Goal: Information Seeking & Learning: Learn about a topic

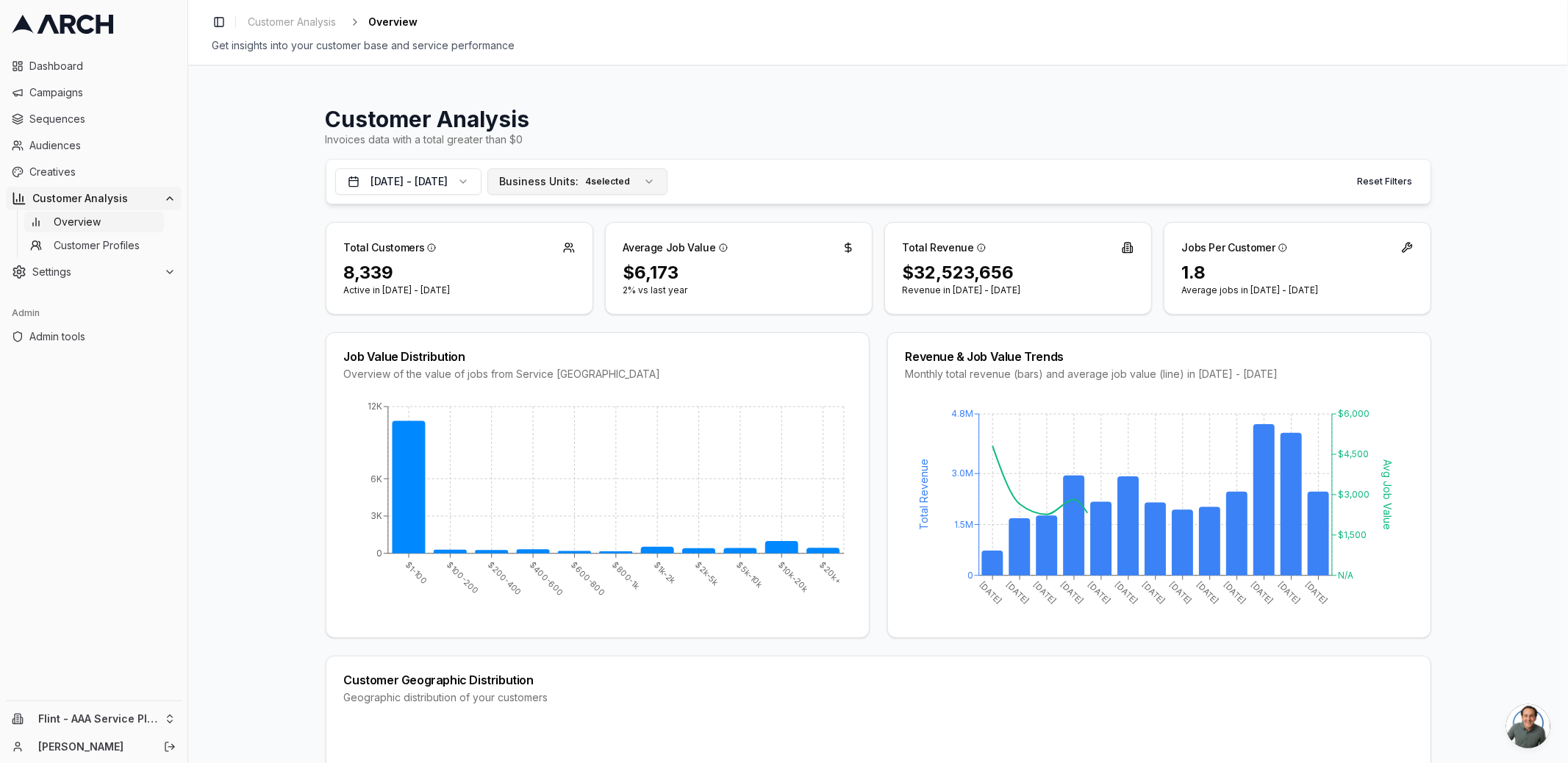
click at [598, 191] on button "Business Units: 4 selected" at bounding box center [577, 181] width 180 height 27
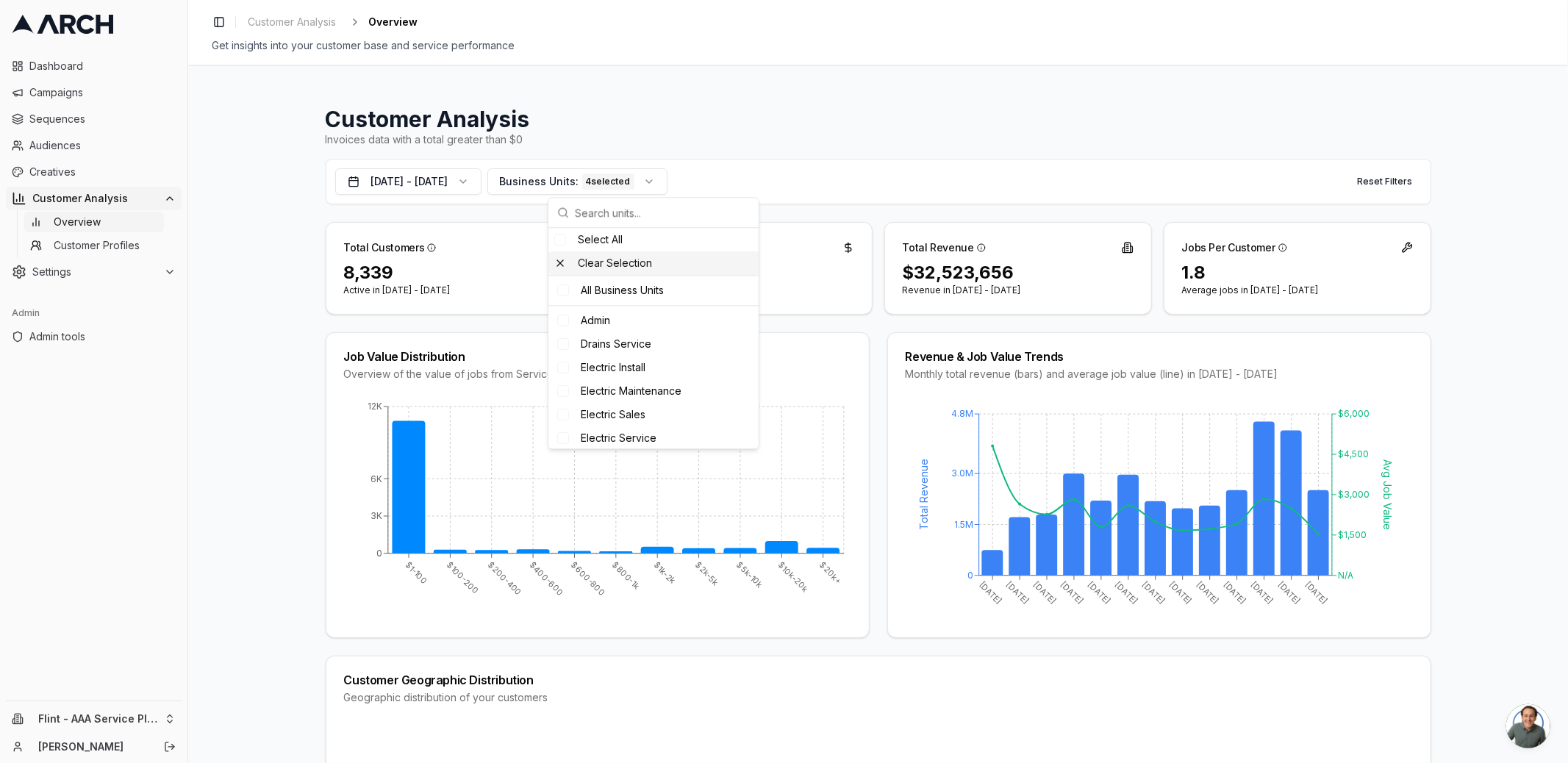
click at [621, 265] on div "Clear Selection" at bounding box center [653, 263] width 210 height 24
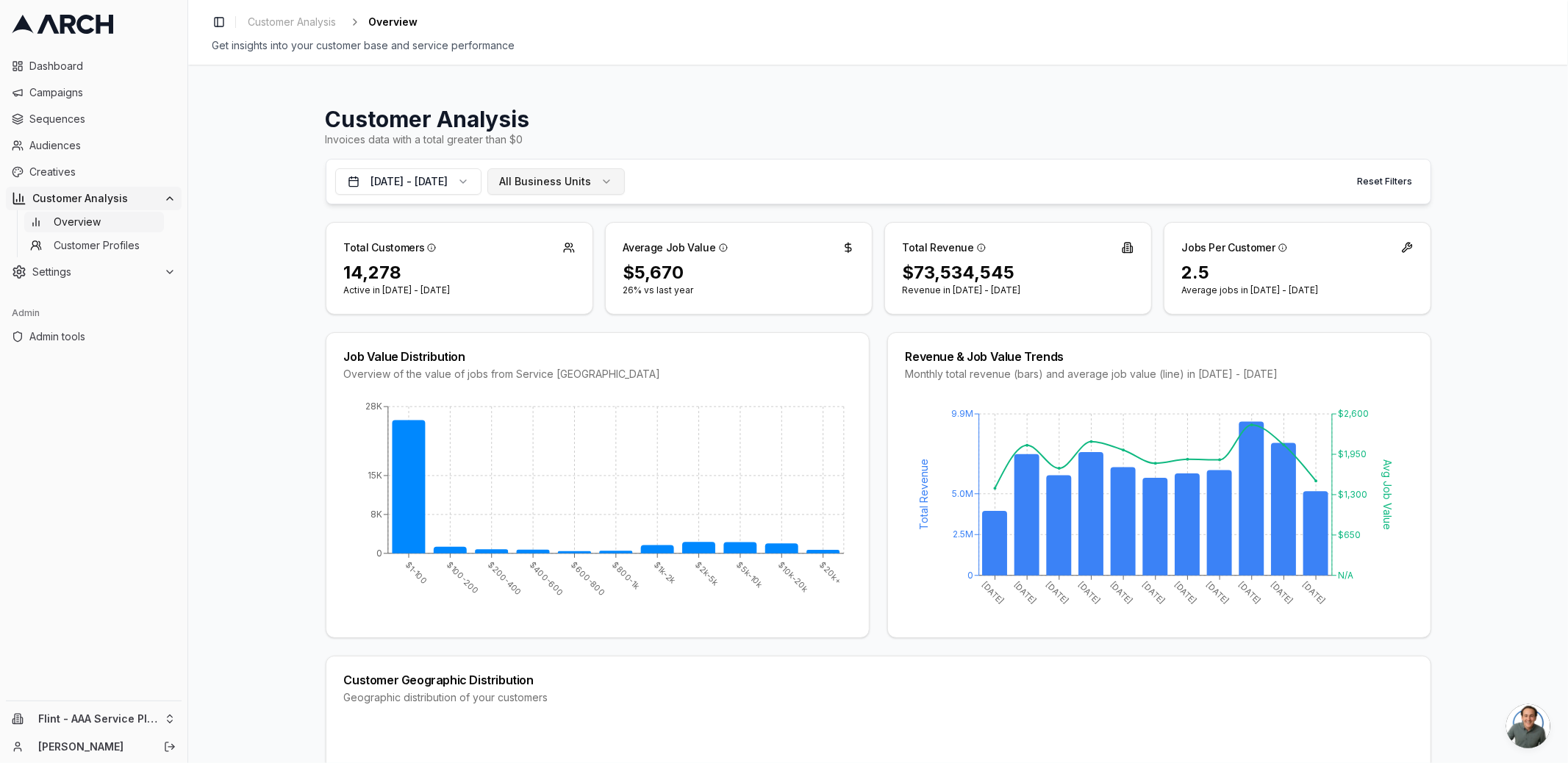
click at [591, 187] on span "All Business Units" at bounding box center [546, 181] width 92 height 14
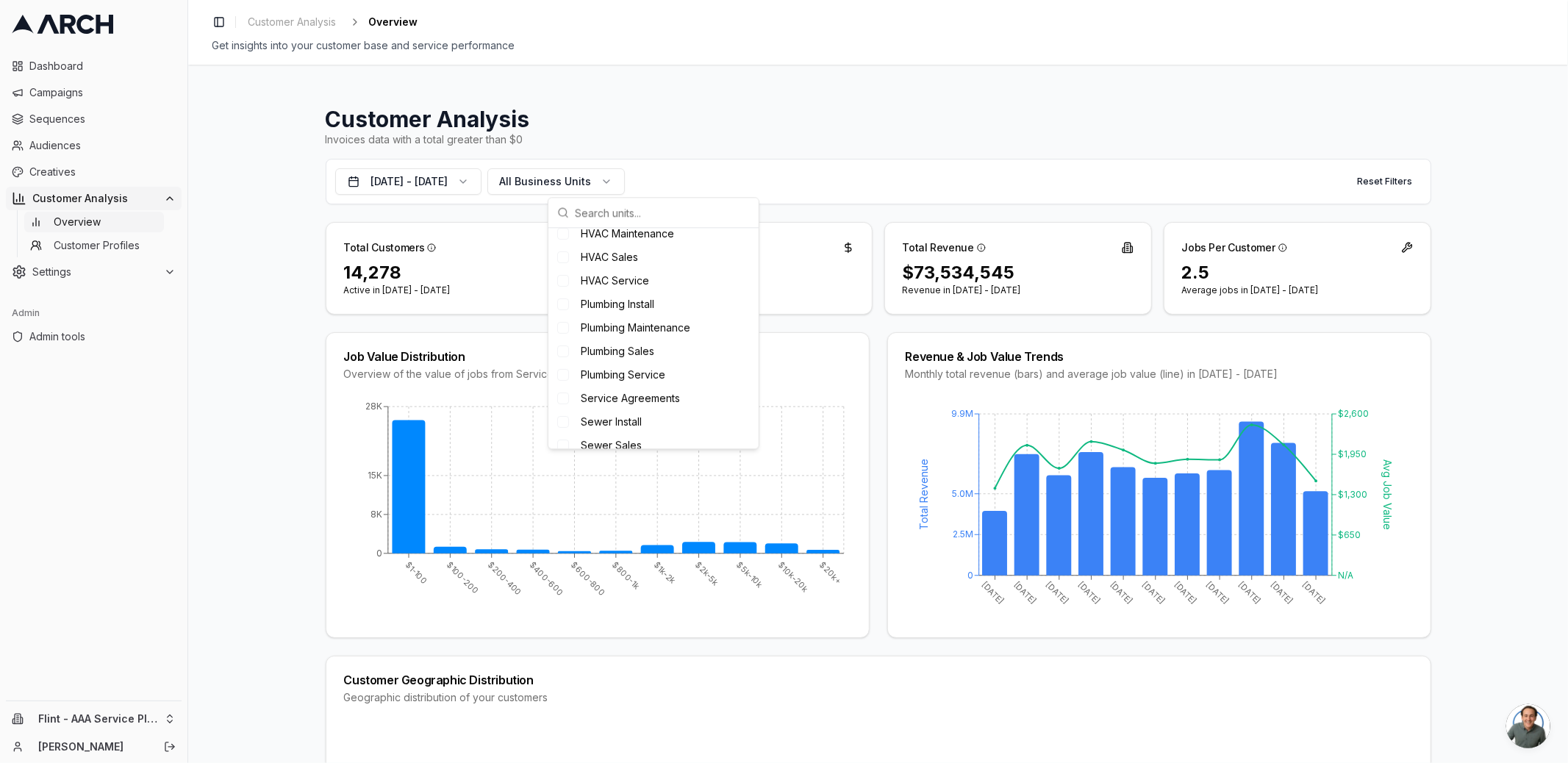
scroll to position [240, 0]
click at [248, 325] on div "Customer Analysis Invoices data with a total greater than $0 [DATE] - [DATE] Al…" at bounding box center [878, 413] width 1379 height 698
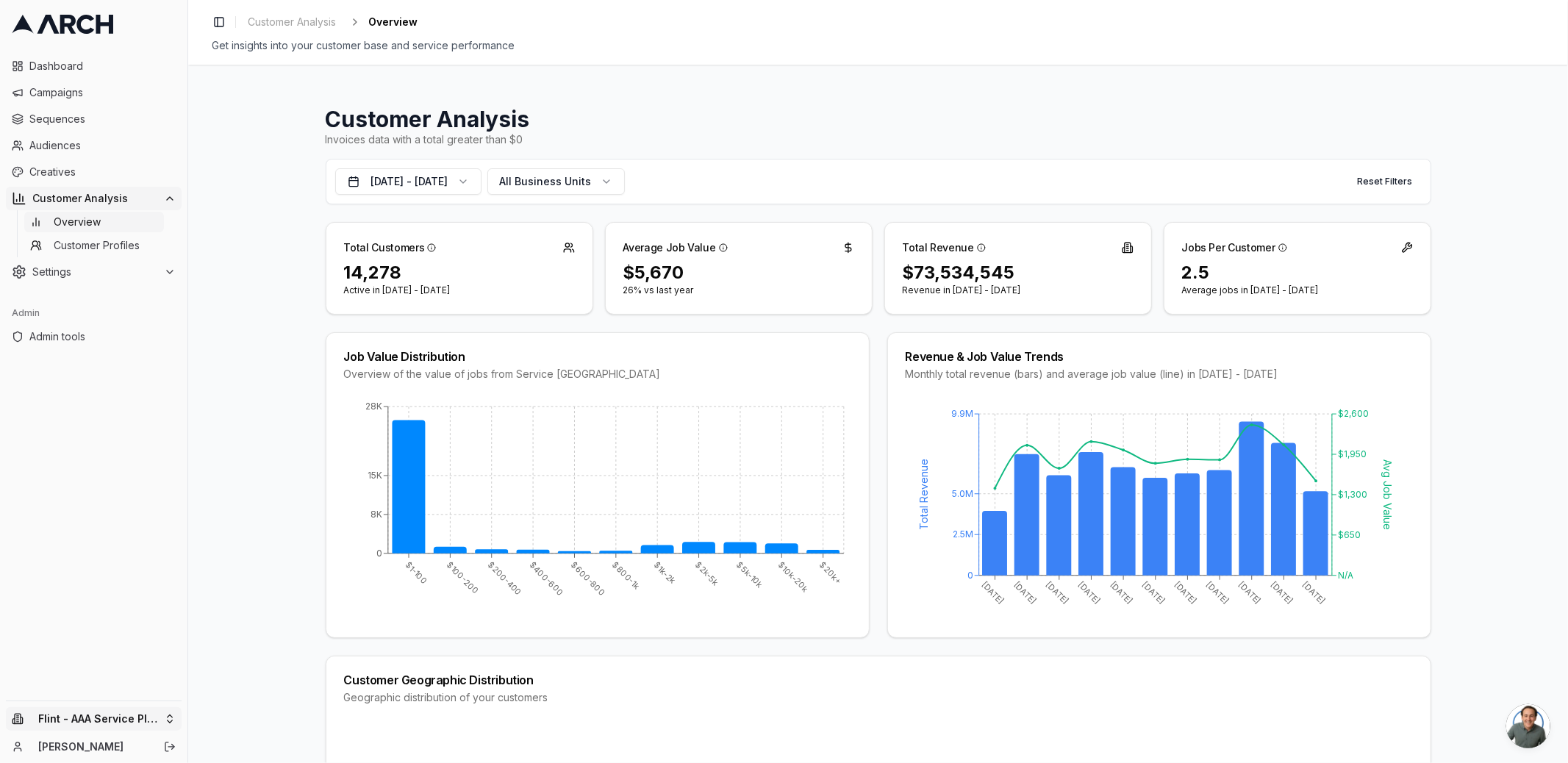
click at [153, 719] on html "Dashboard Campaigns Sequences Audiences Creatives Customer Analysis Overview Cu…" at bounding box center [784, 382] width 1568 height 763
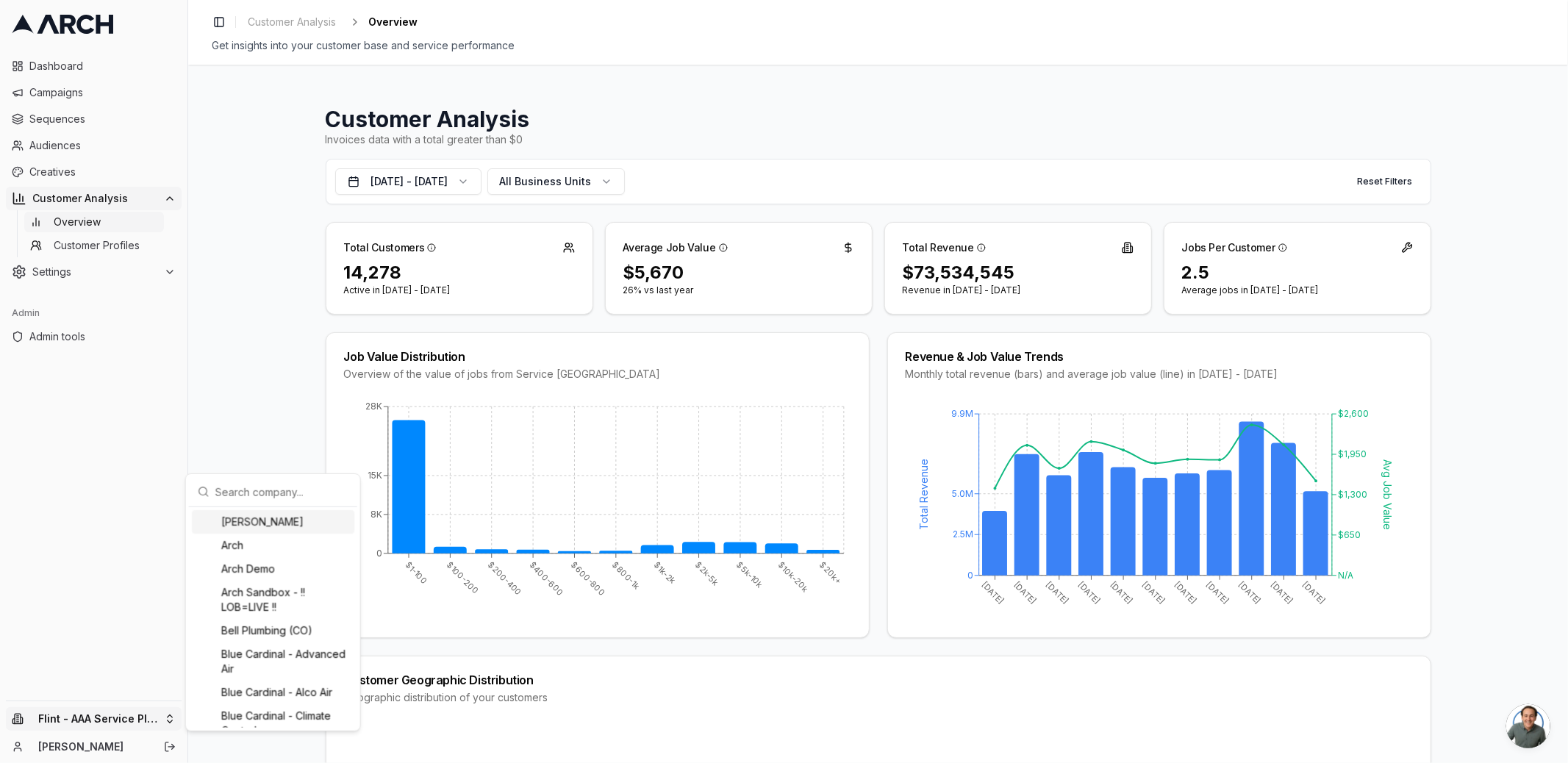
click at [252, 486] on input "text" at bounding box center [282, 492] width 133 height 30
type input "flint"
click at [263, 571] on div "Flint - As You Wish Electric" at bounding box center [272, 560] width 162 height 24
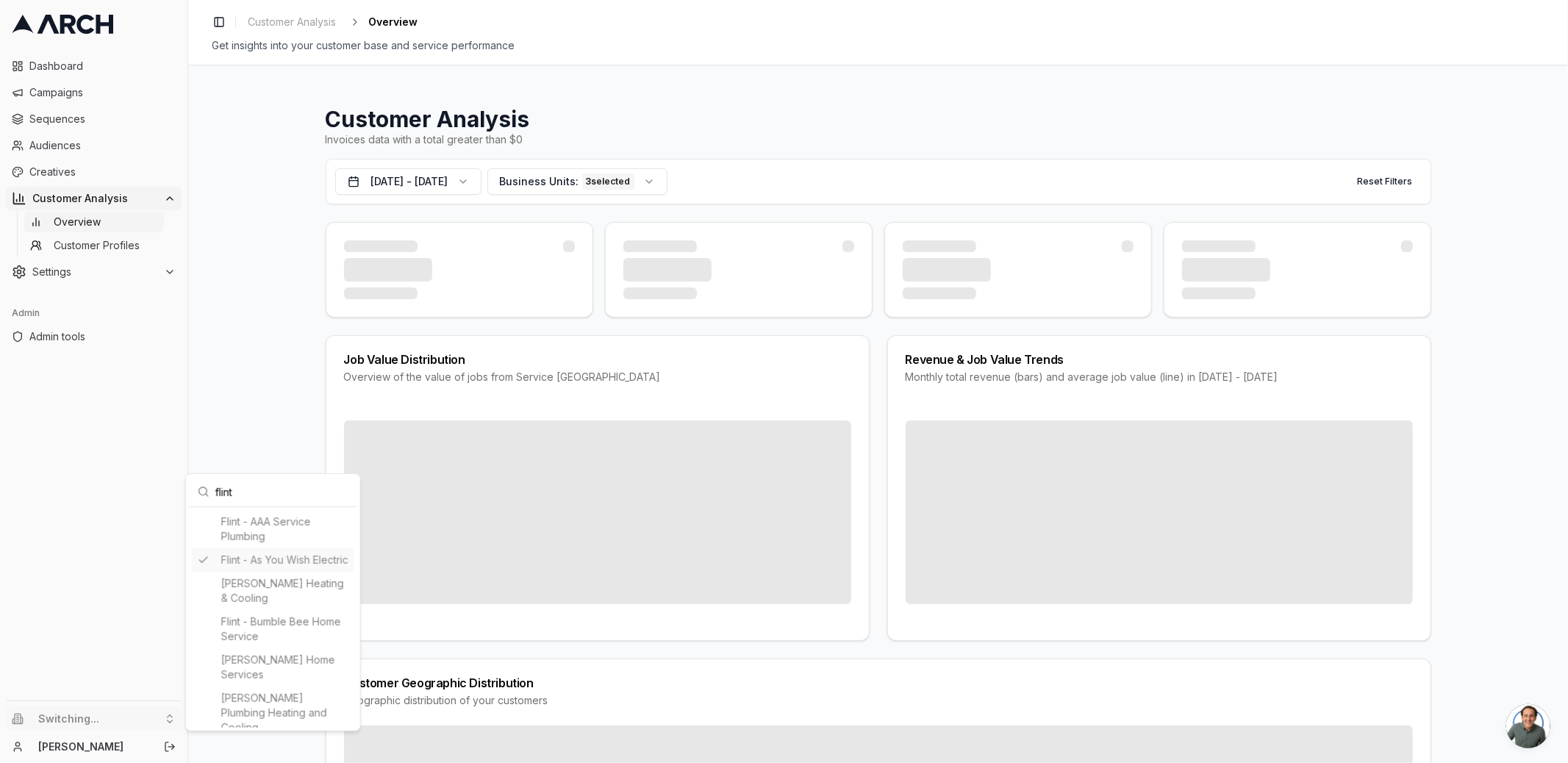
click at [610, 184] on html "Dashboard Campaigns Sequences Audiences Creatives Customer Analysis Overview Cu…" at bounding box center [784, 382] width 1568 height 763
click at [579, 184] on span "Business Units:" at bounding box center [540, 181] width 79 height 14
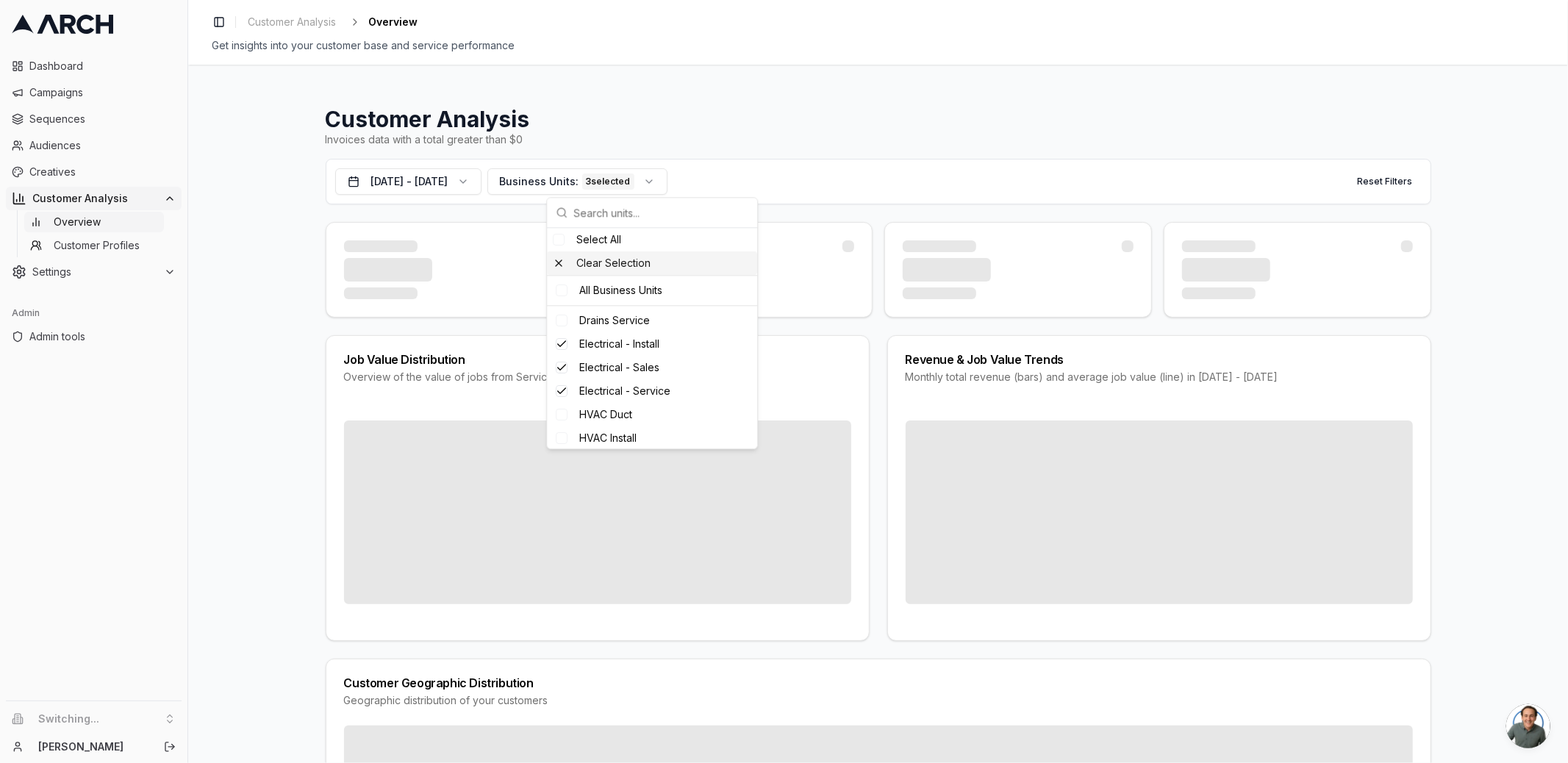
click at [611, 267] on div "Clear Selection" at bounding box center [652, 263] width 210 height 24
click at [251, 243] on div "Customer Analysis Invoices data with a total greater than $0 [DATE] - [DATE] Al…" at bounding box center [878, 413] width 1379 height 698
